Goal: Information Seeking & Learning: Learn about a topic

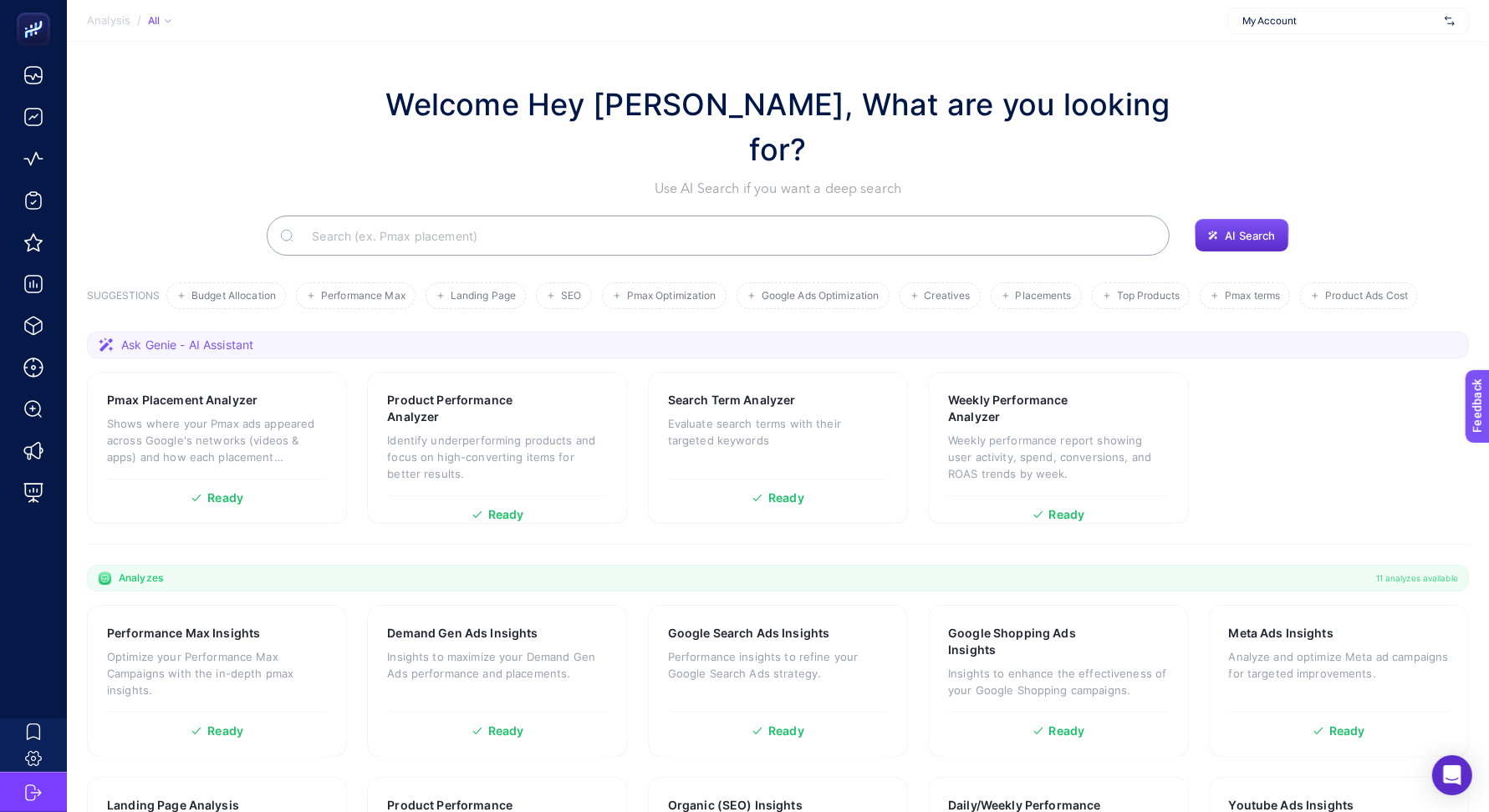
click at [1198, 76] on section "Welcome Hey Booster, What are you looking for? Use AI Search if you want a deep…" at bounding box center [778, 581] width 1422 height 1079
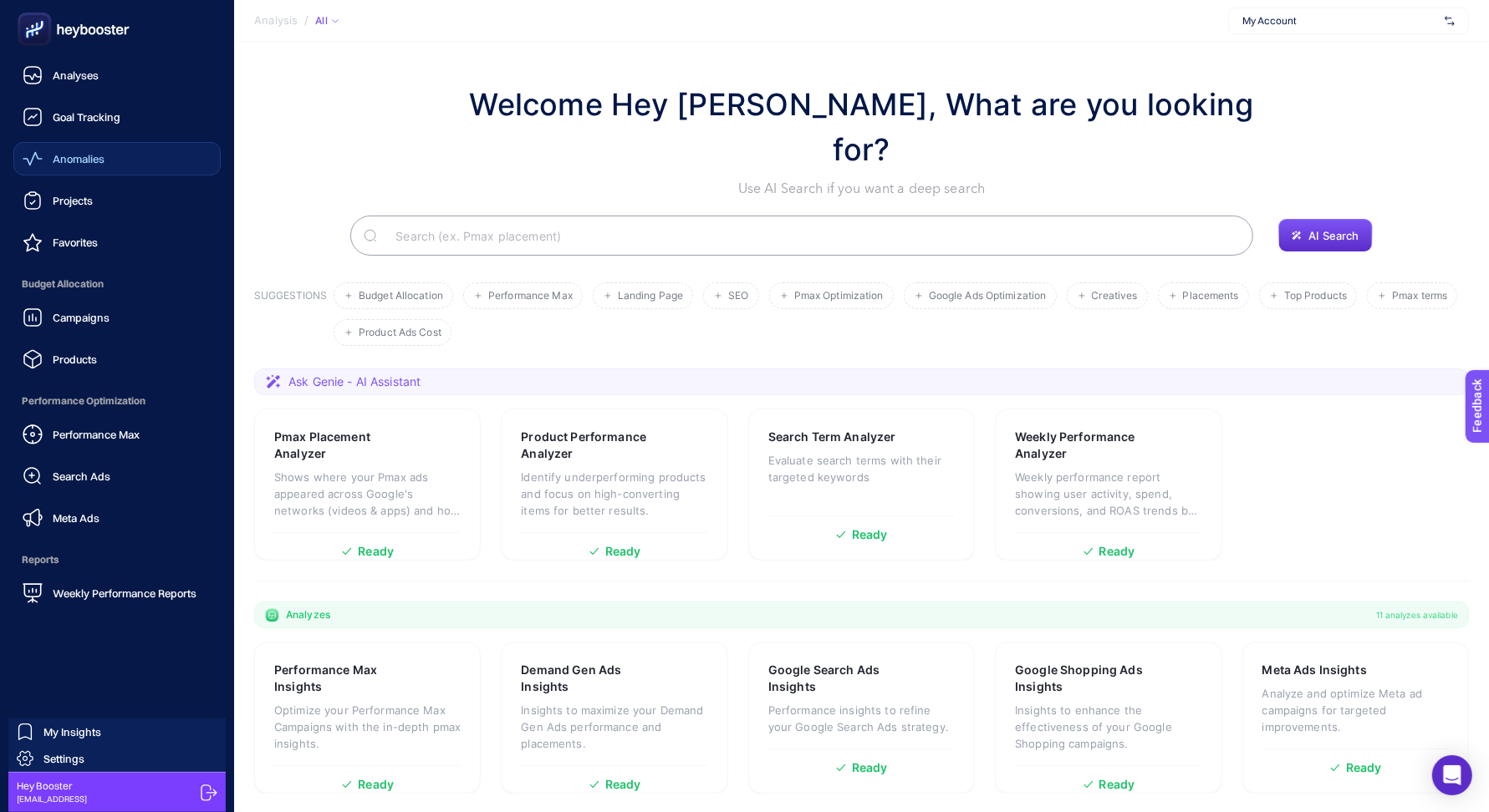
click at [62, 167] on div "Anomalies" at bounding box center [63, 158] width 82 height 20
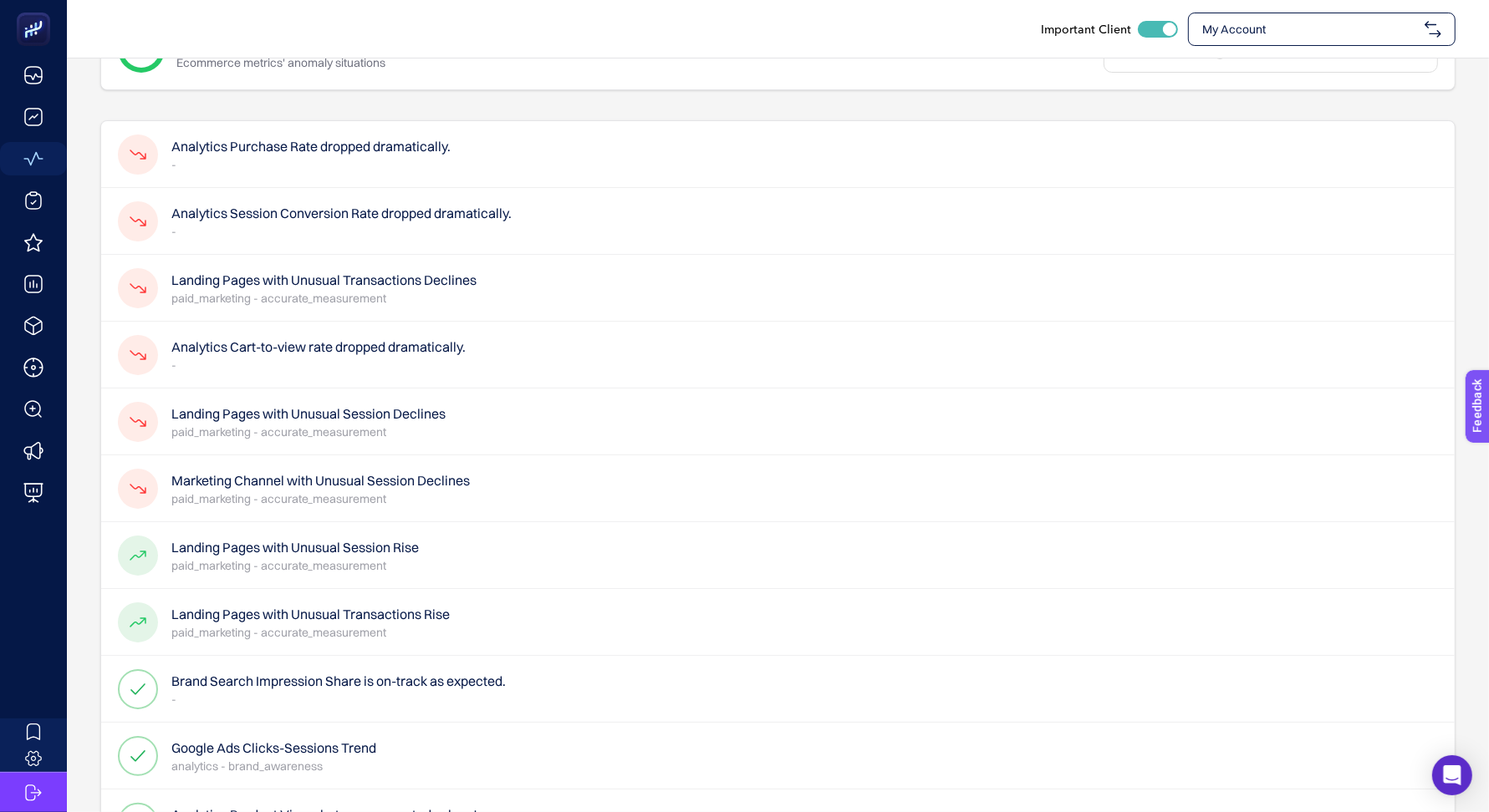
scroll to position [76, 0]
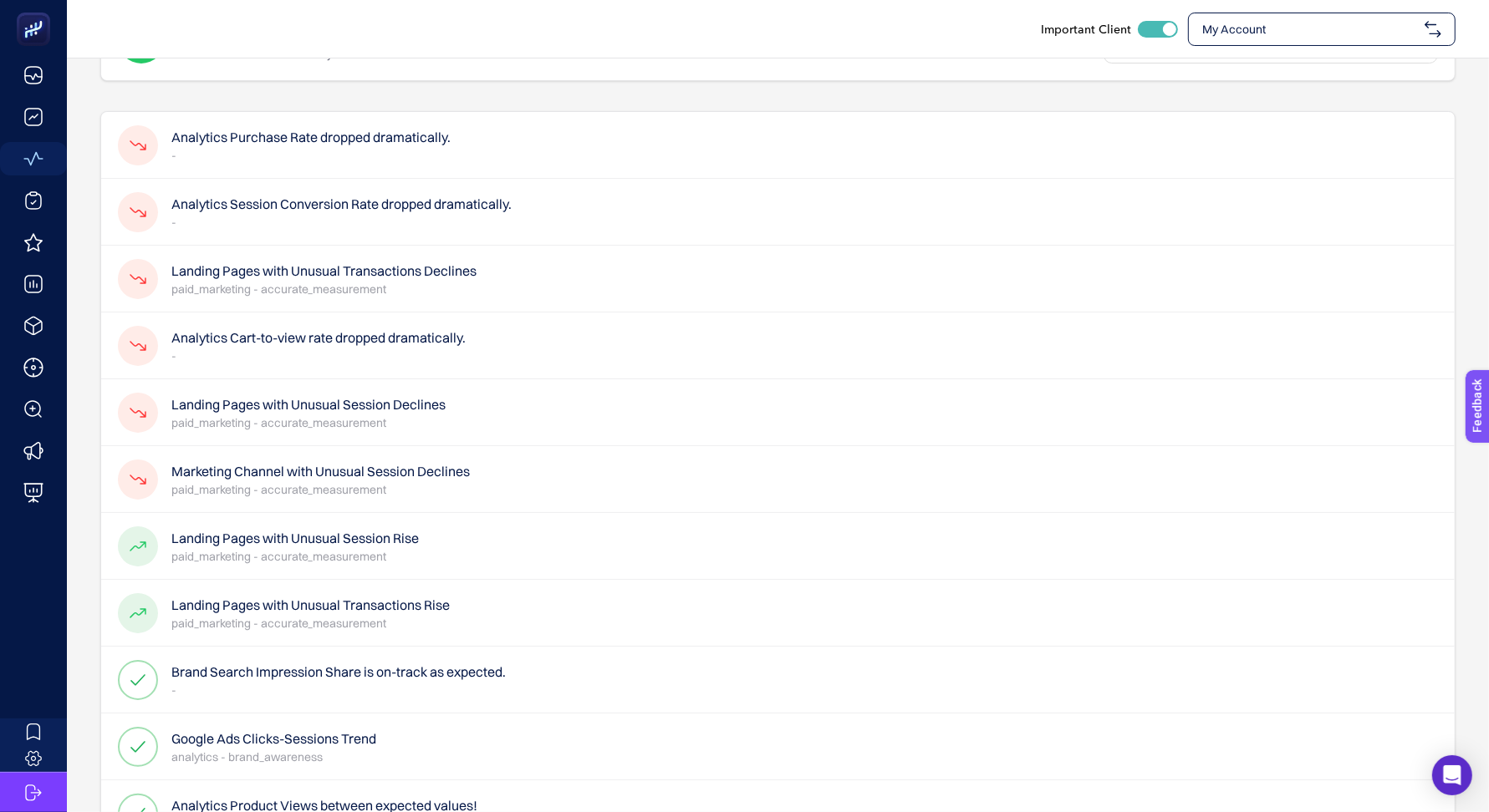
click at [443, 406] on h4 "Landing Pages with Unusual Session Declines" at bounding box center [308, 404] width 275 height 20
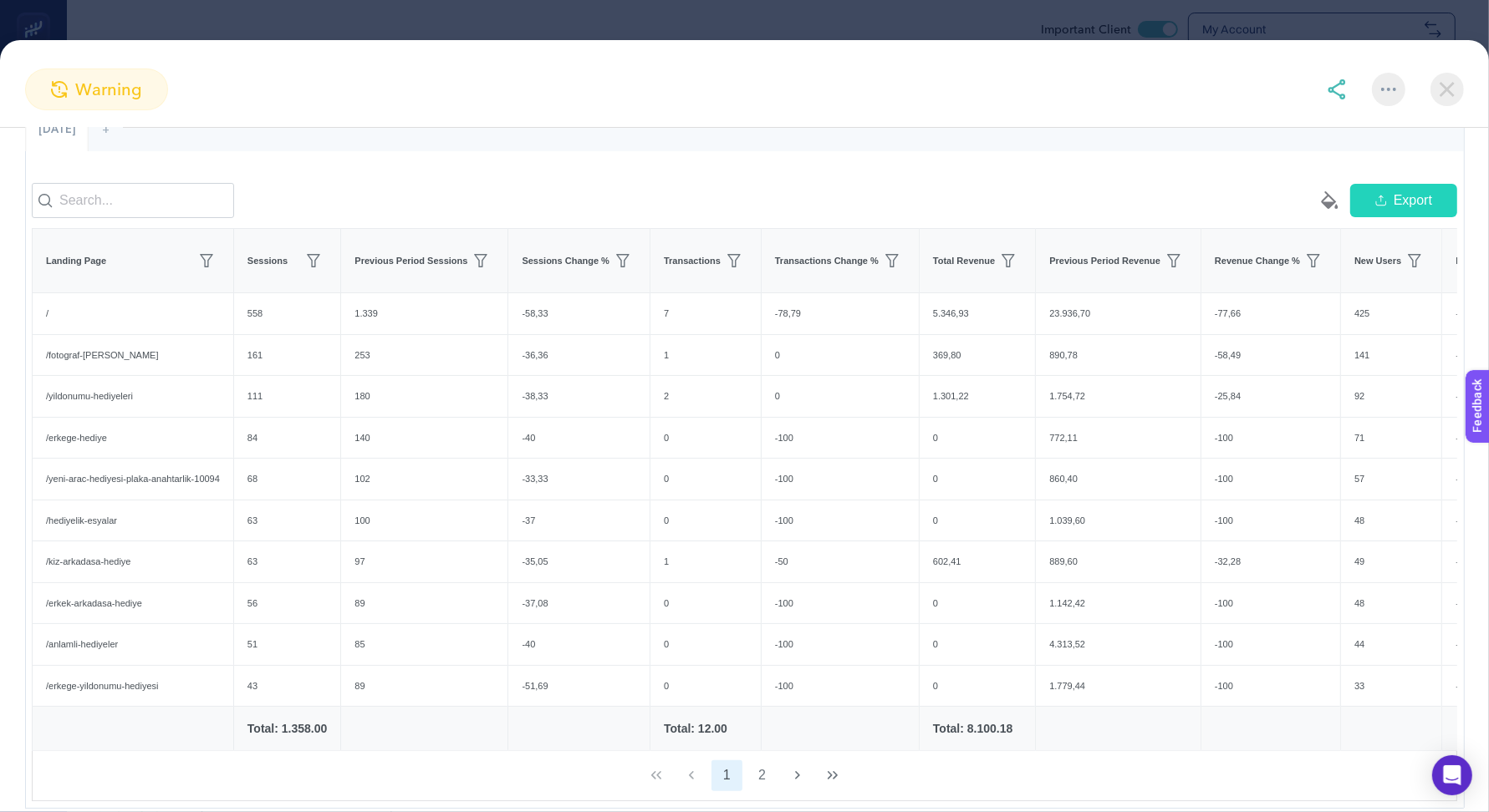
scroll to position [210, 0]
click at [554, 369] on div "-36,36" at bounding box center [579, 352] width 142 height 41
click at [553, 413] on div "-38,33" at bounding box center [579, 393] width 142 height 41
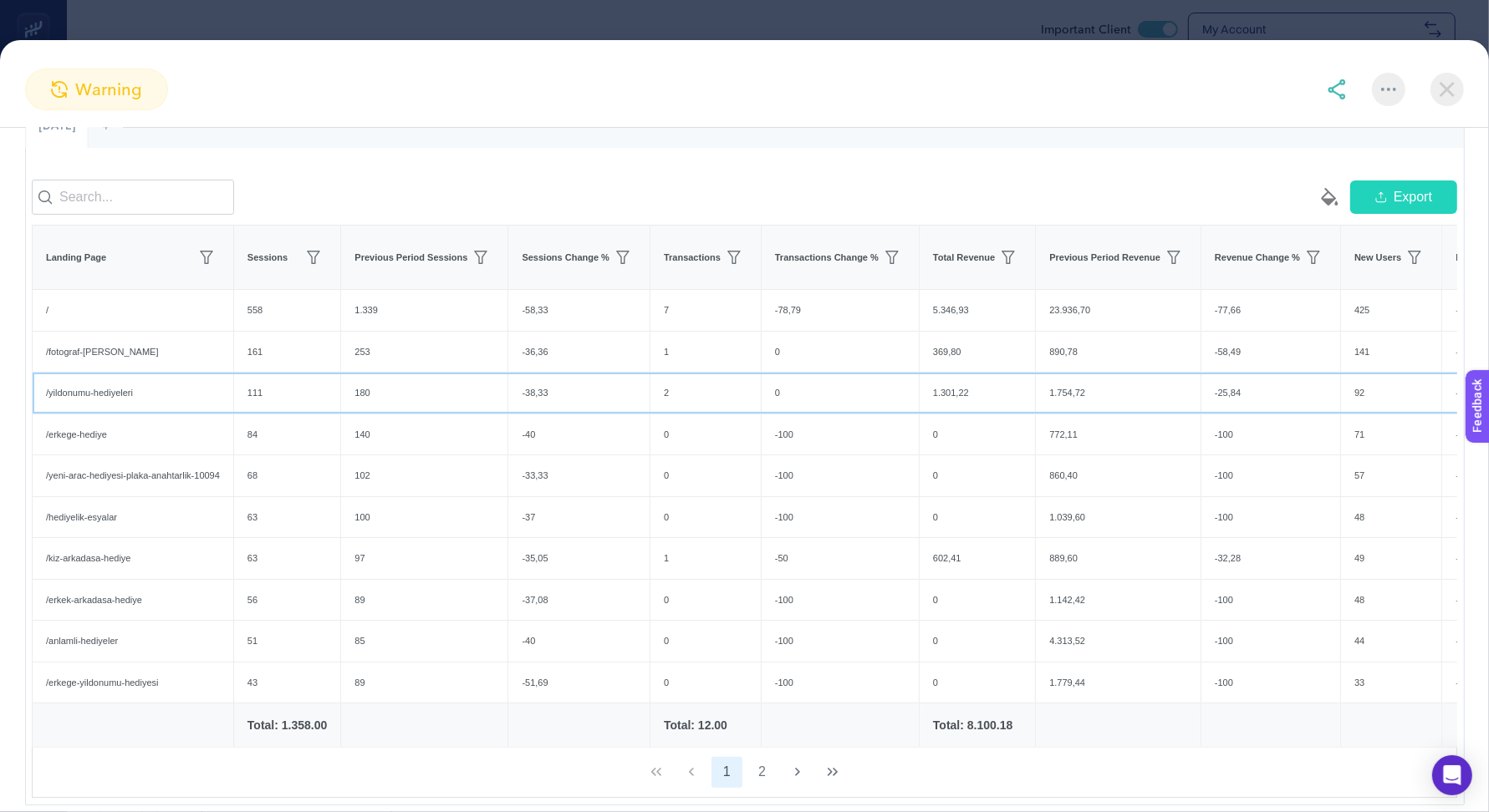
click at [553, 407] on div "-38,33" at bounding box center [579, 393] width 142 height 41
click at [553, 408] on div "-38,33" at bounding box center [579, 393] width 142 height 41
click at [550, 445] on div "-40" at bounding box center [579, 434] width 142 height 41
click at [550, 446] on div "-40" at bounding box center [579, 434] width 142 height 41
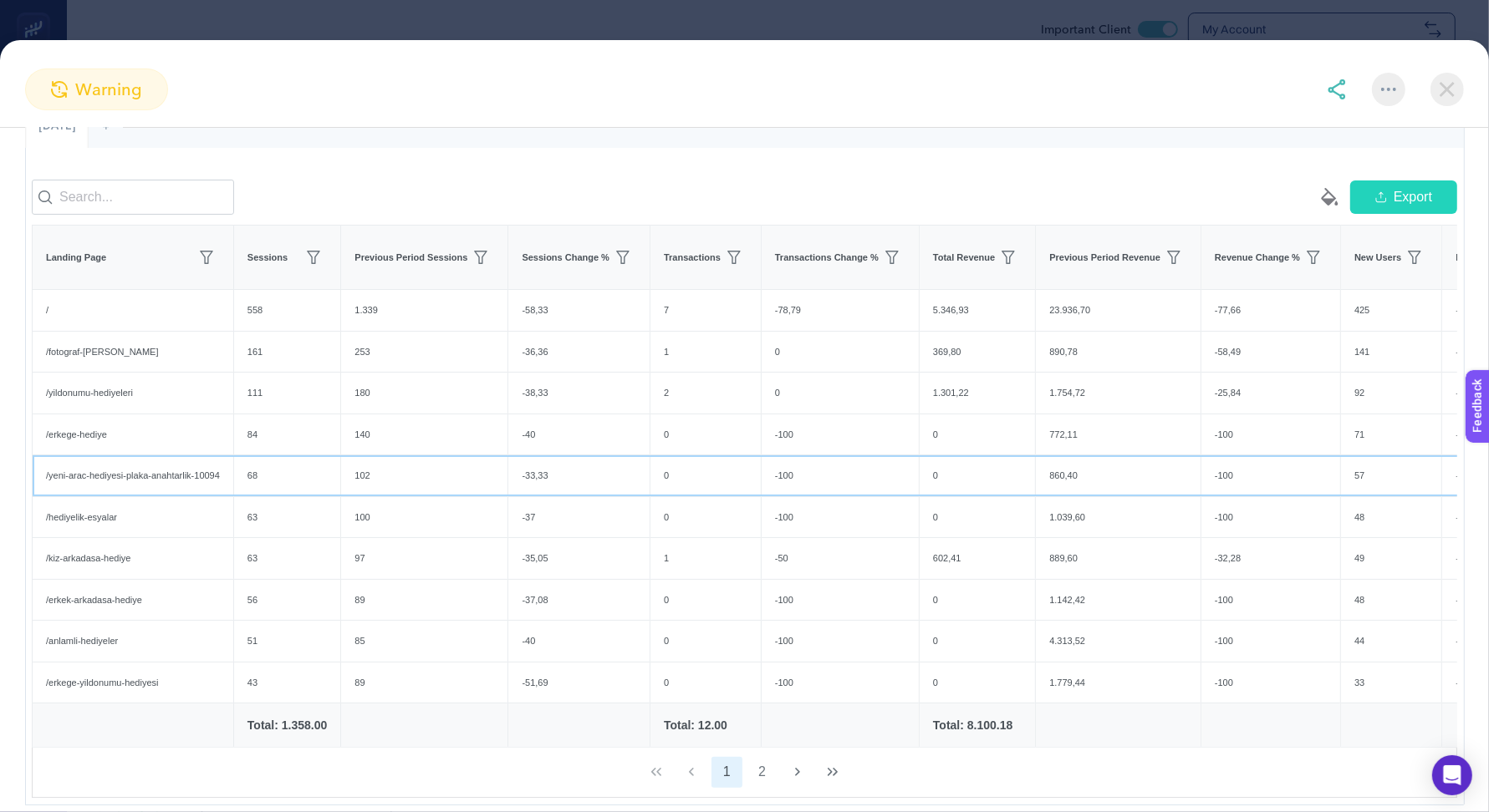
click at [572, 488] on div "-33,33" at bounding box center [579, 475] width 142 height 41
click at [560, 529] on div "-37" at bounding box center [579, 518] width 142 height 41
click at [559, 529] on div "-37" at bounding box center [579, 518] width 142 height 41
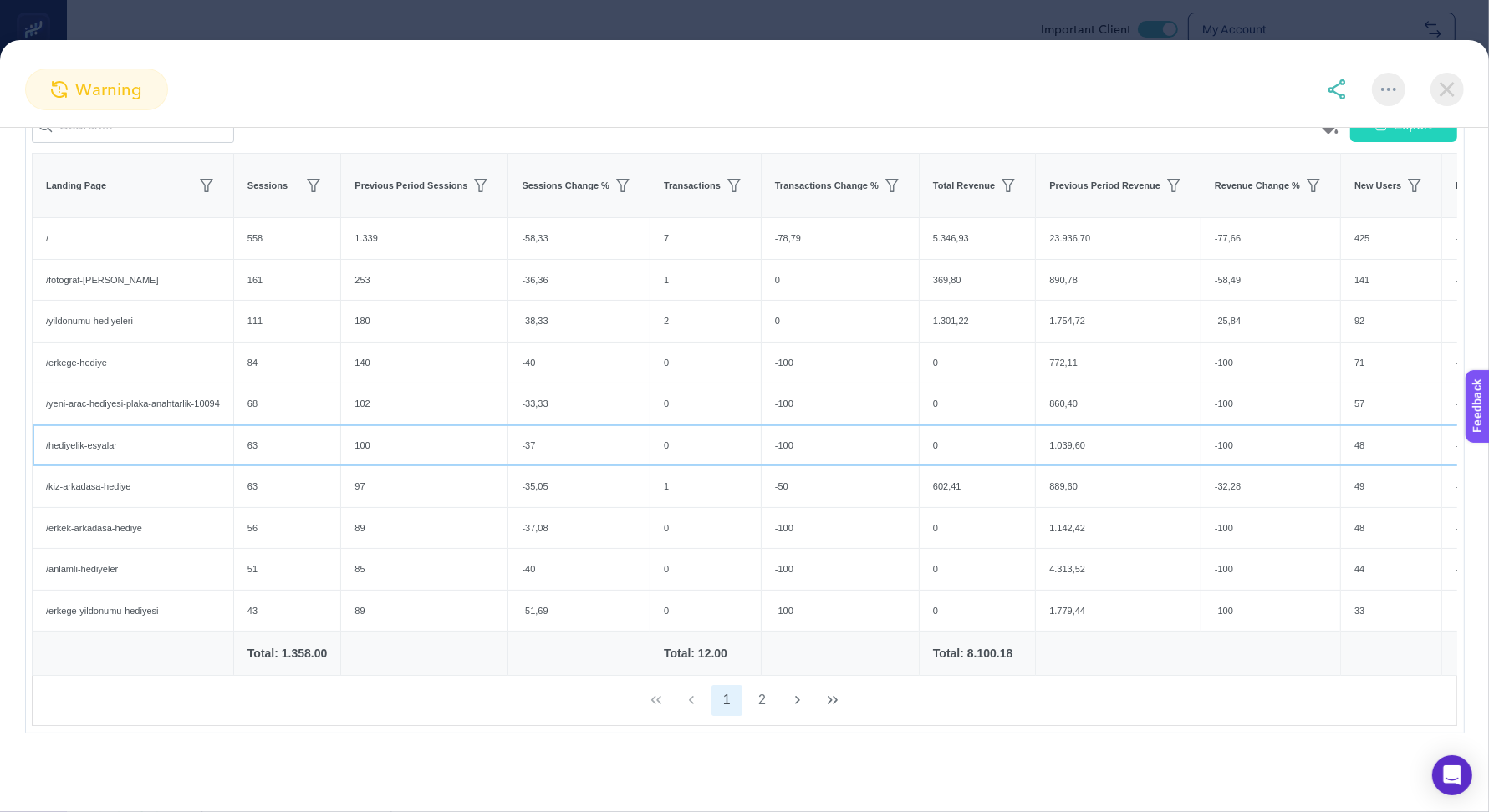
scroll to position [305, 0]
click at [758, 710] on button "2" at bounding box center [762, 701] width 32 height 32
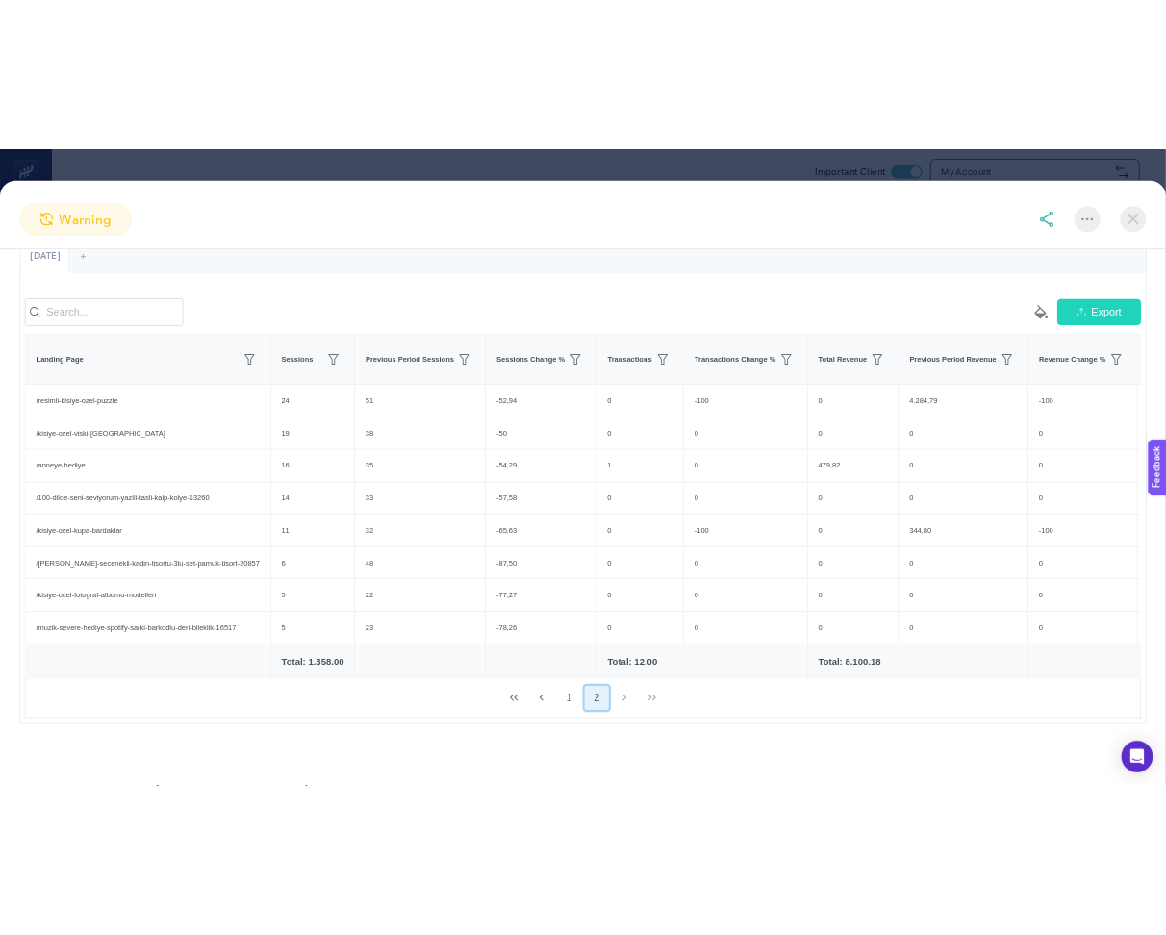
scroll to position [0, 0]
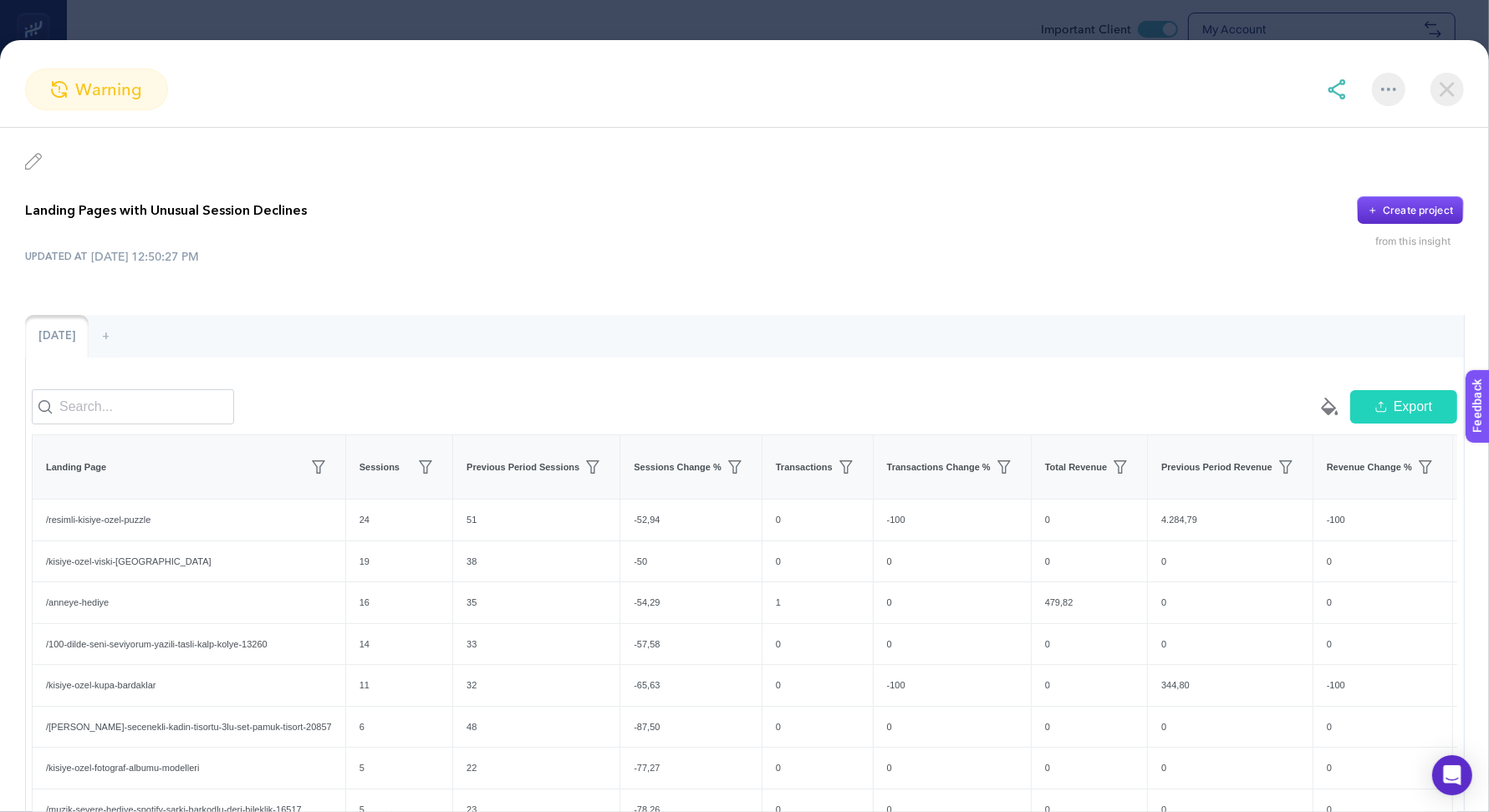
click at [1448, 88] on img at bounding box center [1446, 89] width 33 height 33
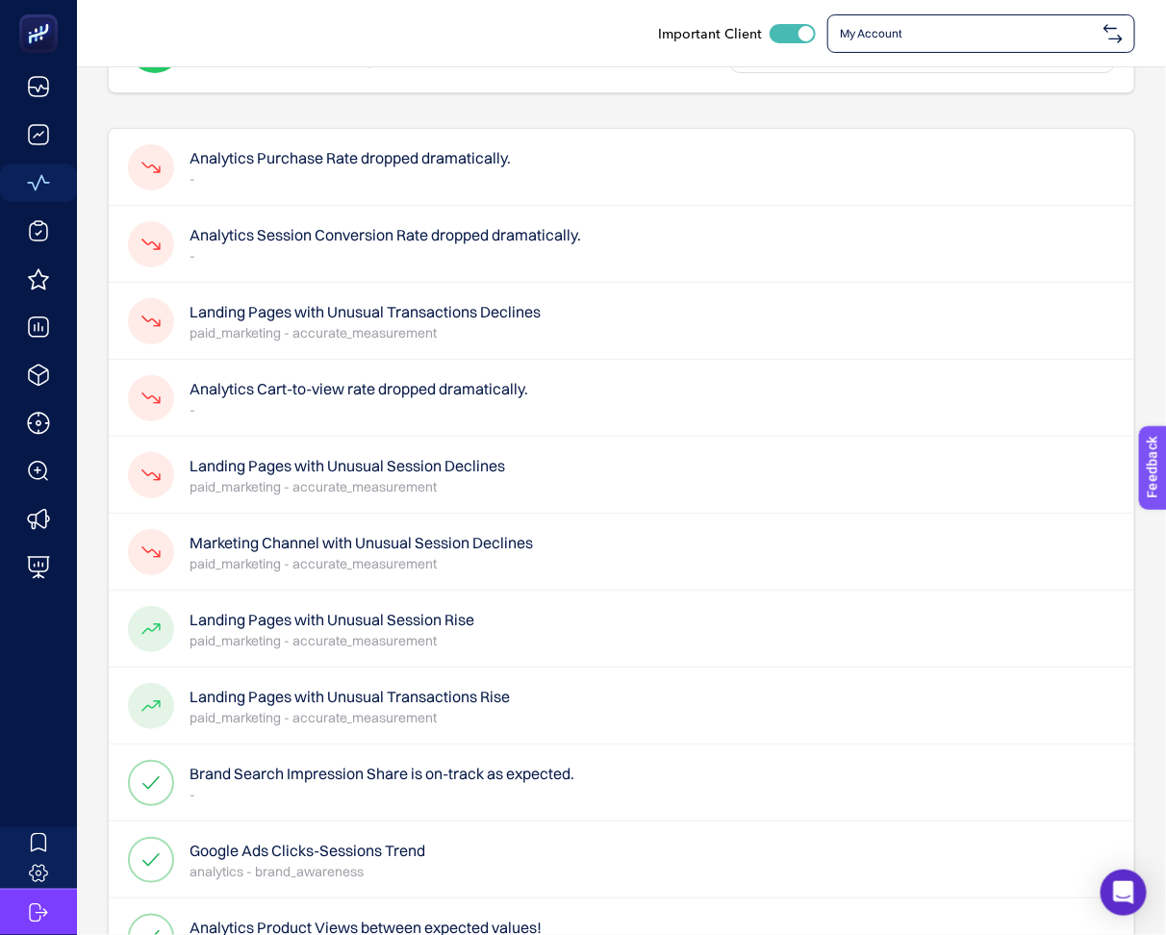
click at [497, 554] on p "paid_marketing - accurate_measurement" at bounding box center [362, 563] width 344 height 19
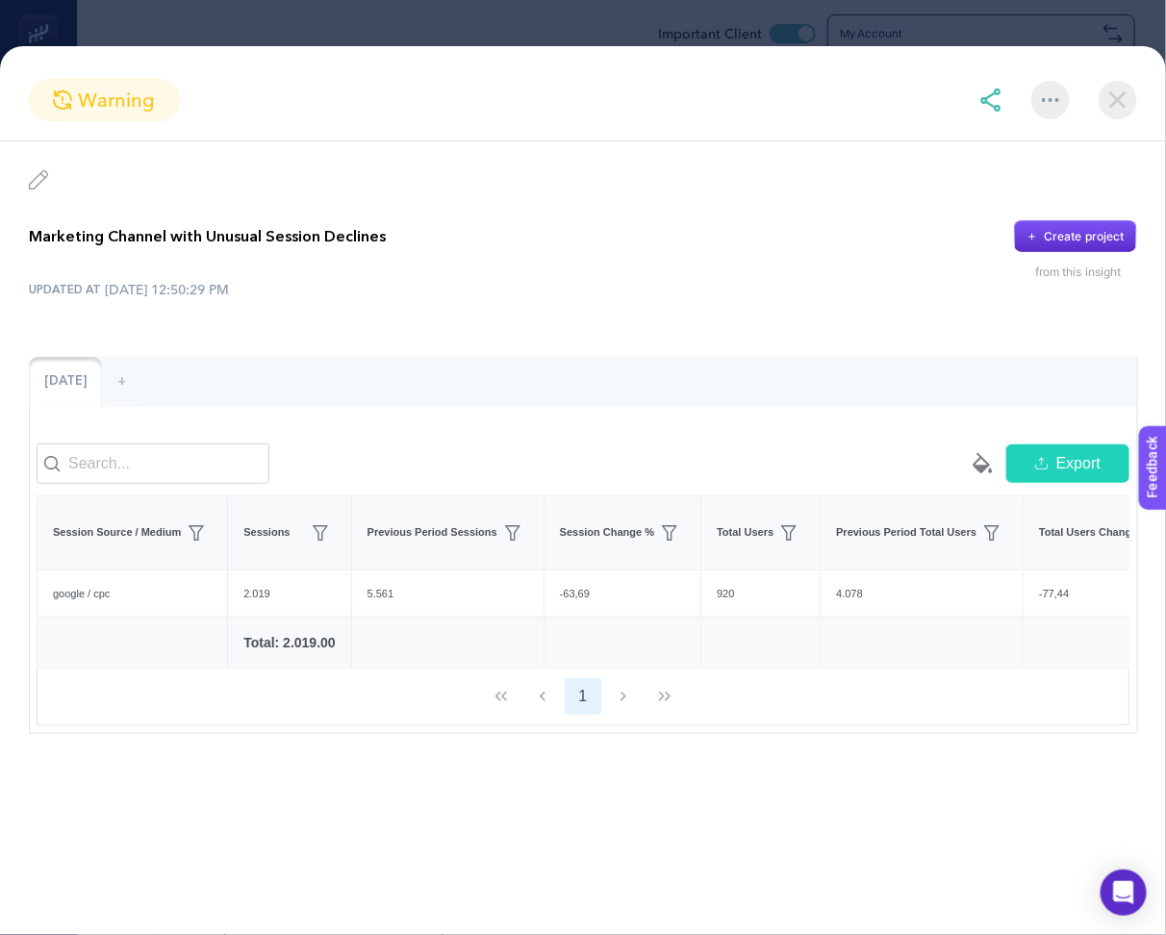
click at [1133, 96] on img at bounding box center [1118, 100] width 38 height 38
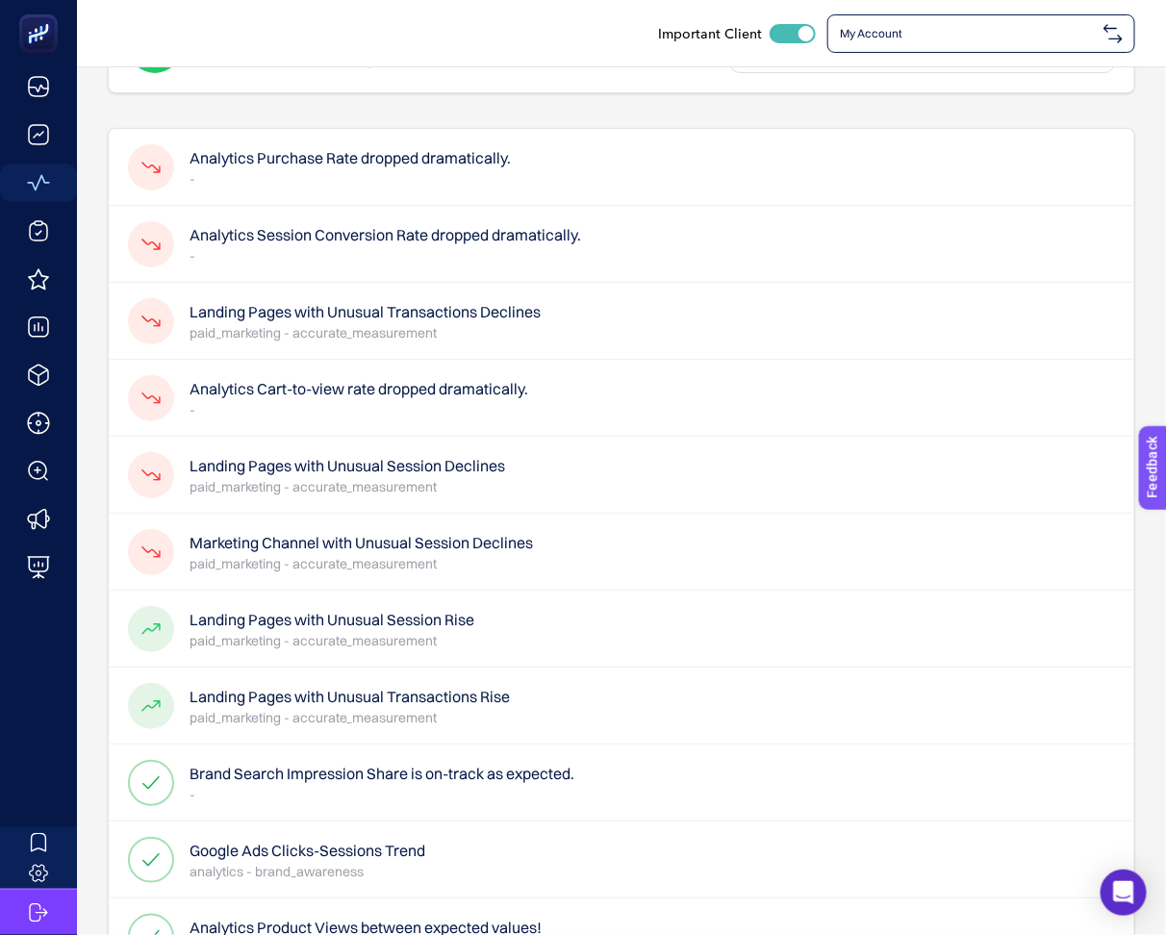
click at [461, 488] on p "paid_marketing - accurate_measurement" at bounding box center [348, 486] width 316 height 19
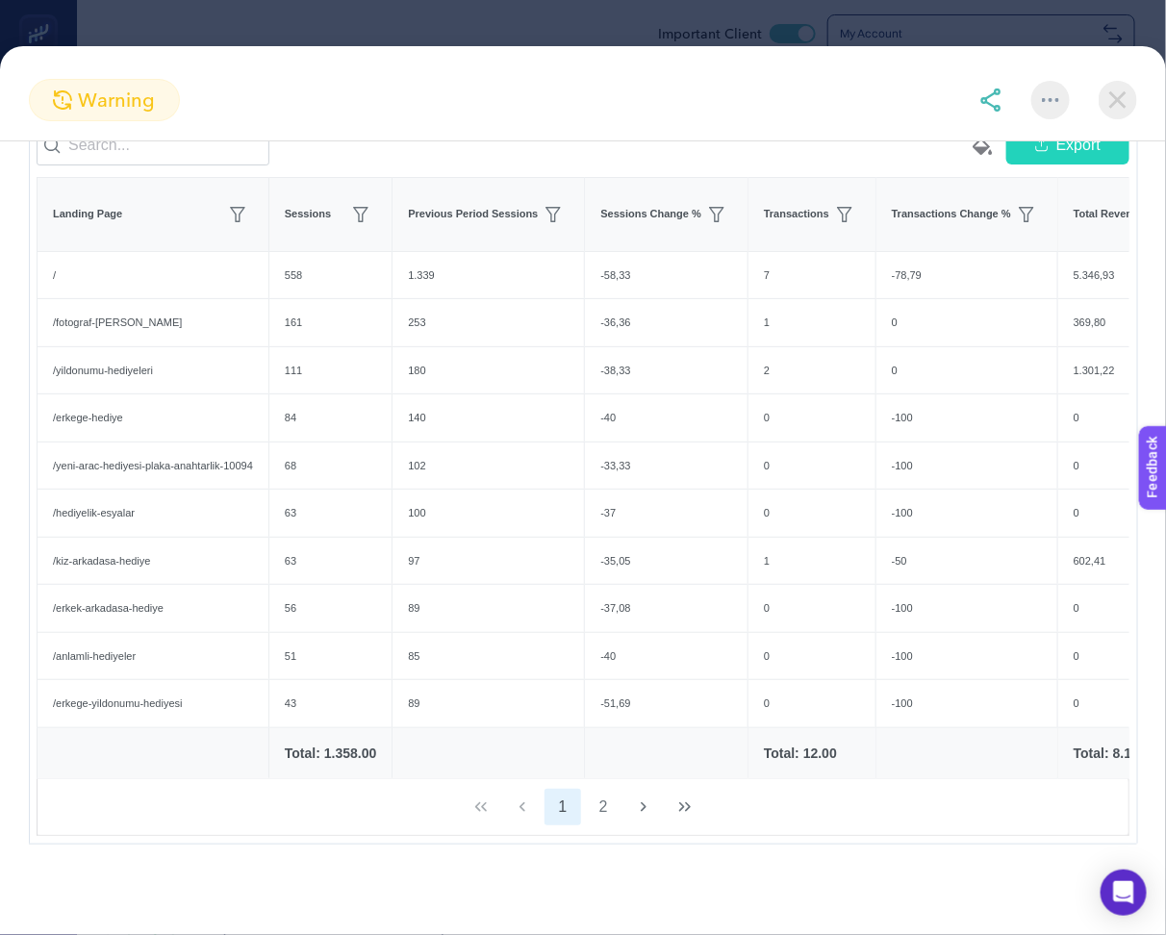
scroll to position [345, 0]
click at [605, 809] on button "2" at bounding box center [603, 807] width 37 height 37
